Goal: Task Accomplishment & Management: Manage account settings

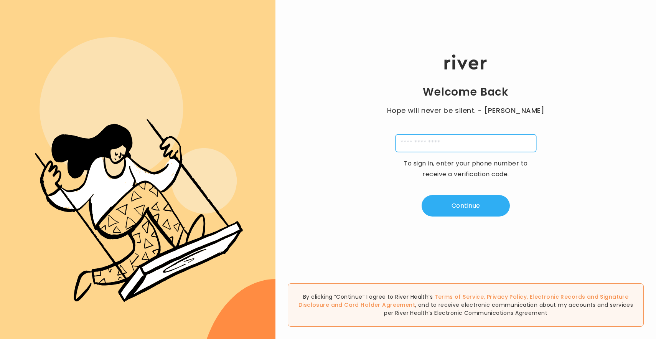
click at [469, 143] on input "tel" at bounding box center [466, 143] width 141 height 18
type input "**********"
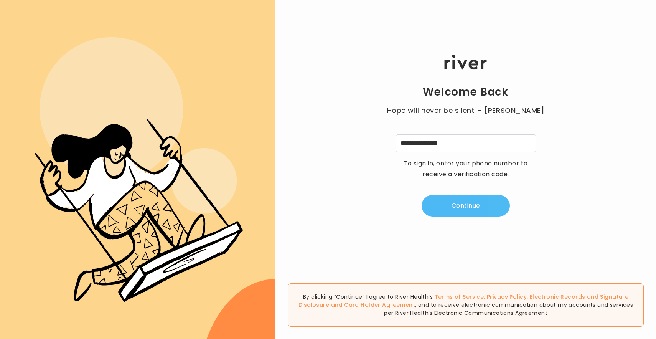
click at [466, 195] on button "Continue" at bounding box center [466, 205] width 88 height 21
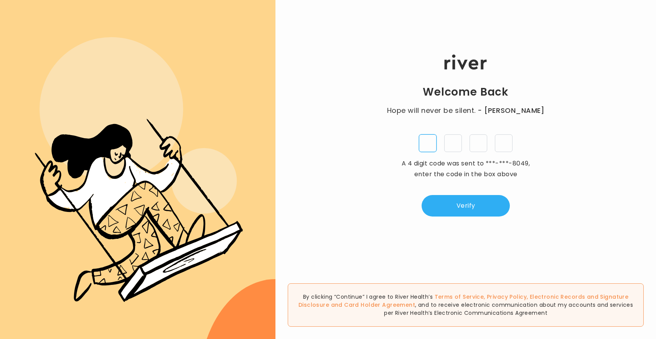
type input "*"
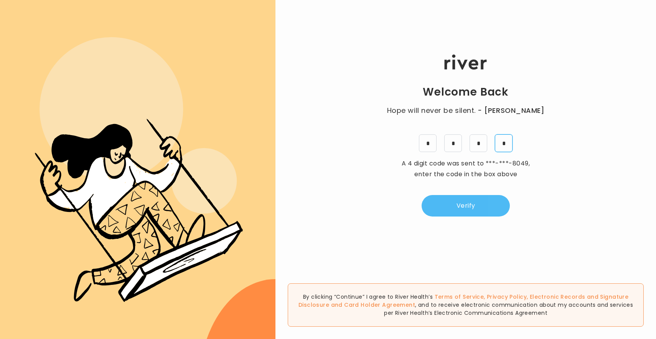
type input "*"
click at [494, 205] on button "Verify" at bounding box center [466, 205] width 88 height 21
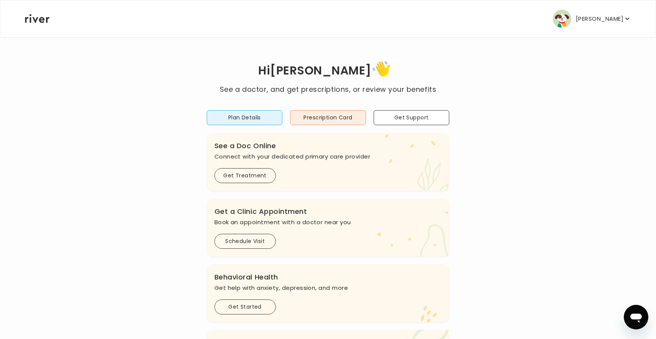
click at [583, 12] on button "[PERSON_NAME]" at bounding box center [592, 19] width 78 height 18
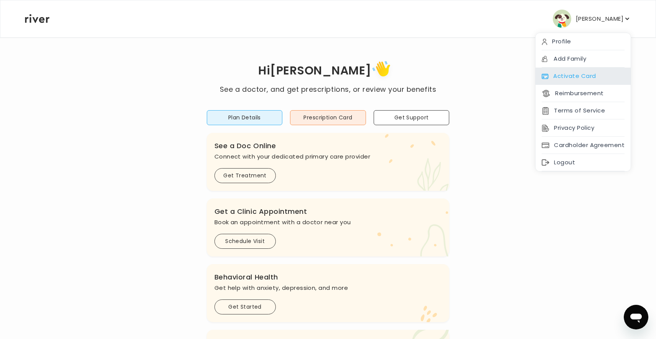
click at [578, 81] on div "Activate Card" at bounding box center [583, 76] width 95 height 17
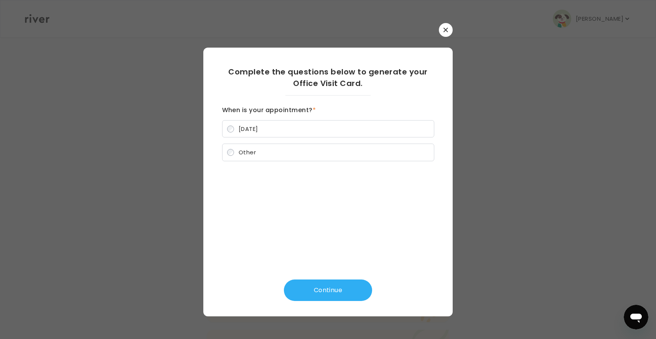
click at [443, 35] on button "button" at bounding box center [446, 30] width 14 height 14
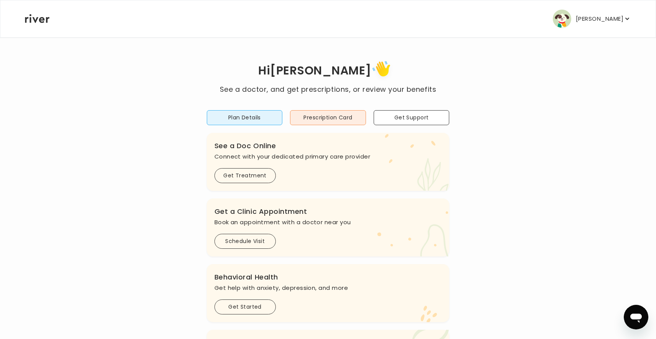
click at [592, 14] on p "[PERSON_NAME]" at bounding box center [600, 18] width 48 height 11
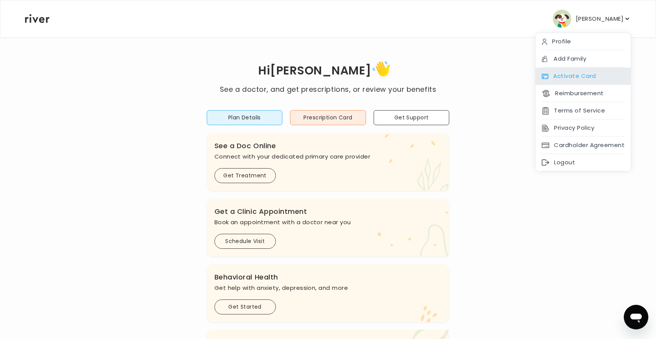
click at [578, 79] on div "Activate Card" at bounding box center [583, 76] width 95 height 17
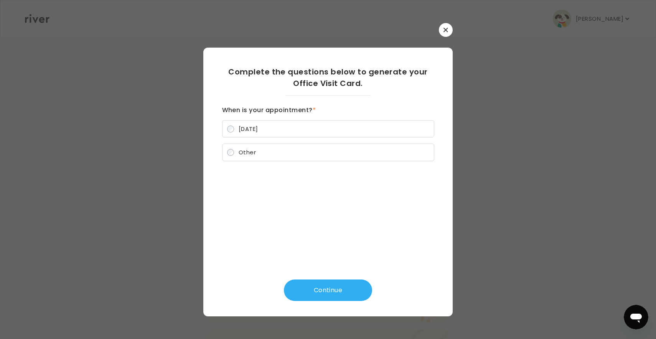
click at [455, 35] on div at bounding box center [328, 169] width 656 height 339
click at [447, 35] on button "button" at bounding box center [446, 30] width 14 height 14
